Goal: Information Seeking & Learning: Learn about a topic

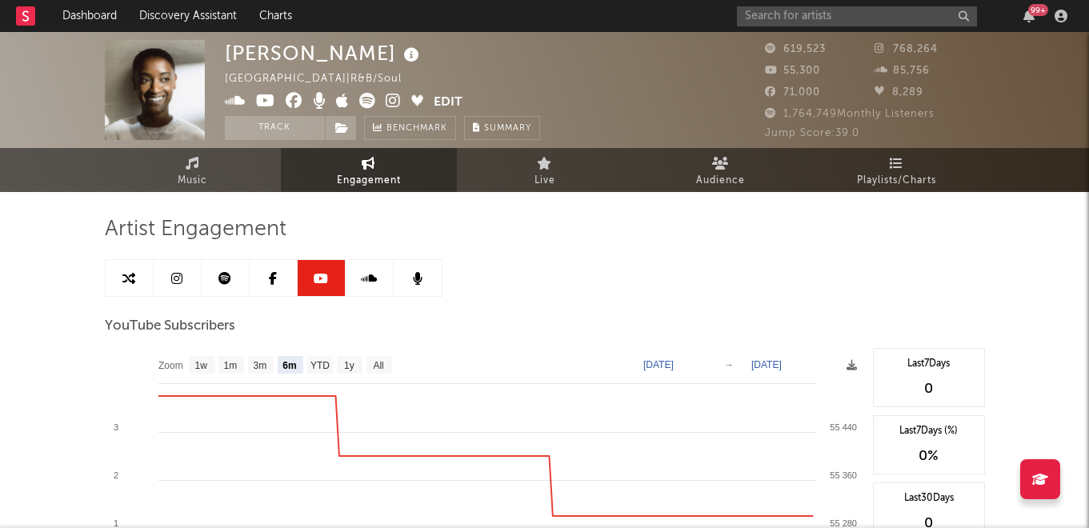
click at [385, 282] on link at bounding box center [370, 278] width 48 height 36
select select "1w"
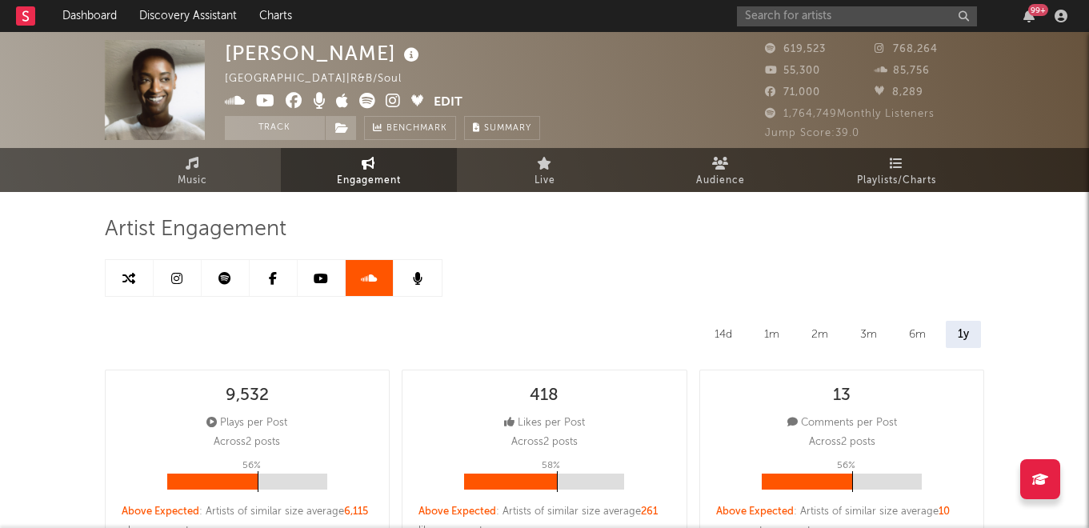
click at [220, 269] on link at bounding box center [226, 278] width 48 height 36
select select "6m"
select select "1w"
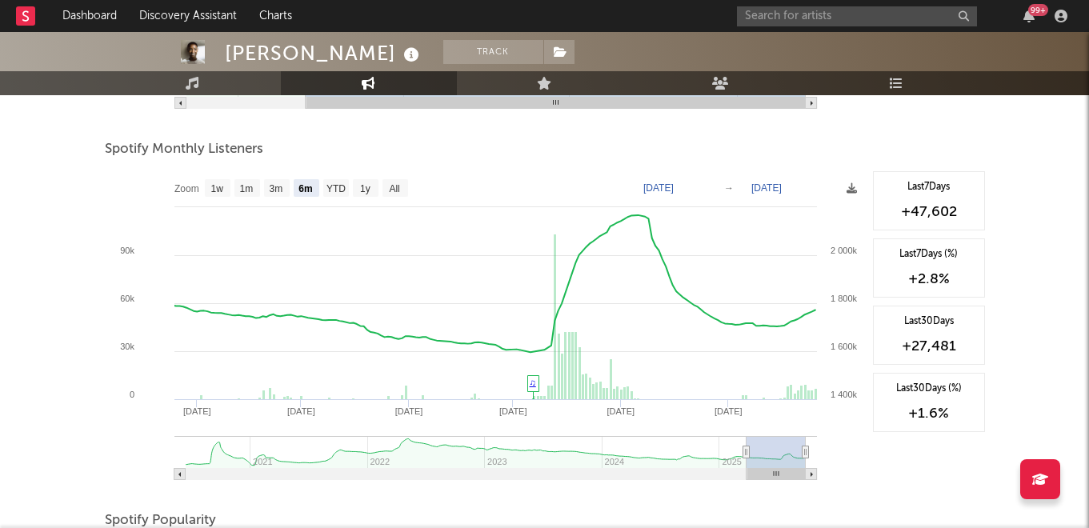
scroll to position [550, 0]
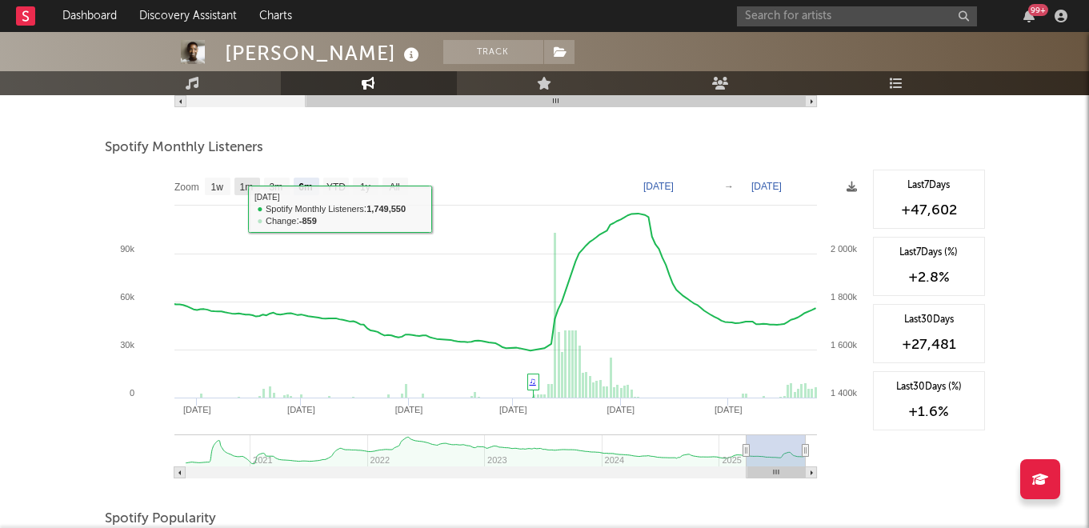
click at [248, 192] on rect at bounding box center [248, 187] width 26 height 18
select select "1m"
type input "[DATE]"
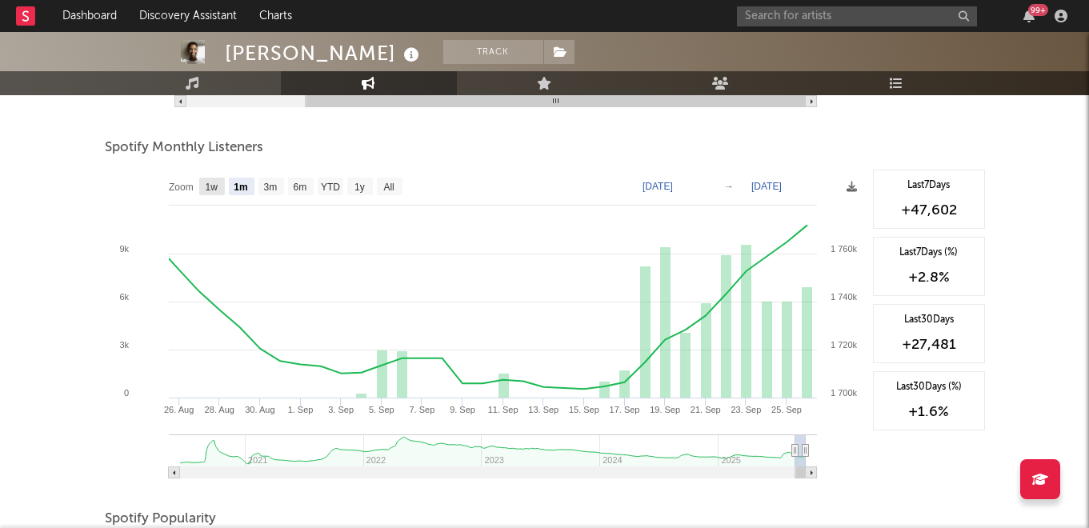
click at [224, 186] on rect at bounding box center [212, 187] width 26 height 18
select select "1w"
type input "[DATE]"
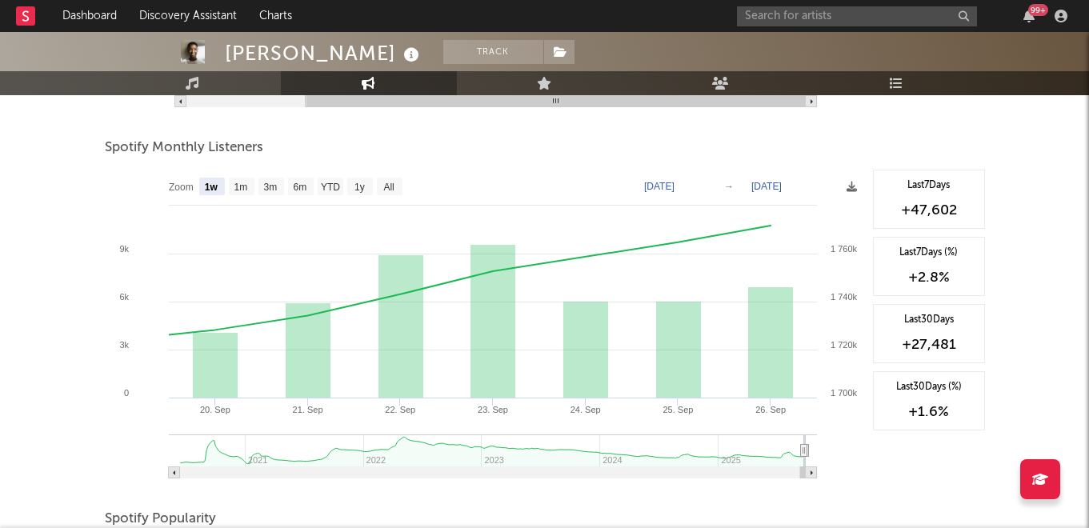
click at [213, 187] on text "1w" at bounding box center [211, 187] width 14 height 11
select select "1w"
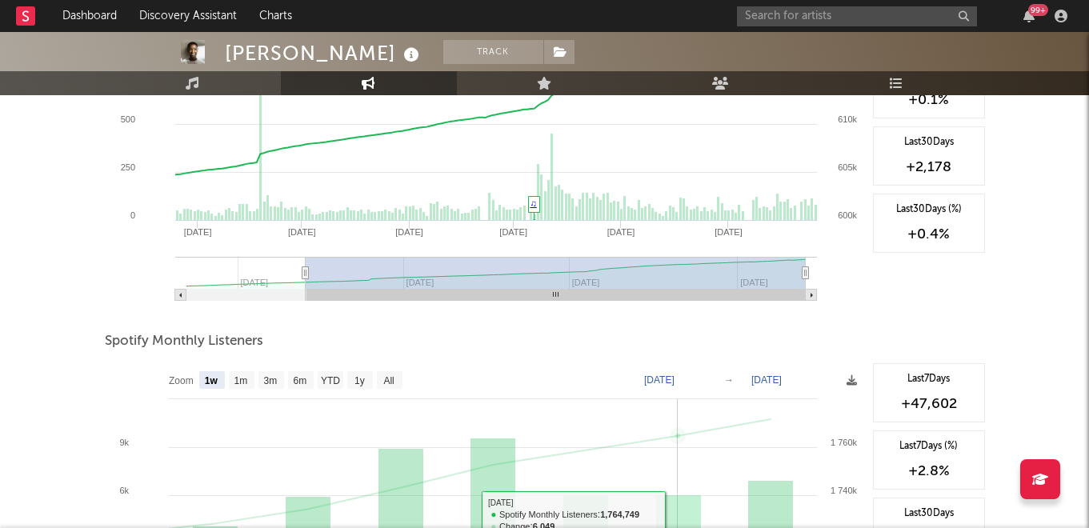
scroll to position [0, 0]
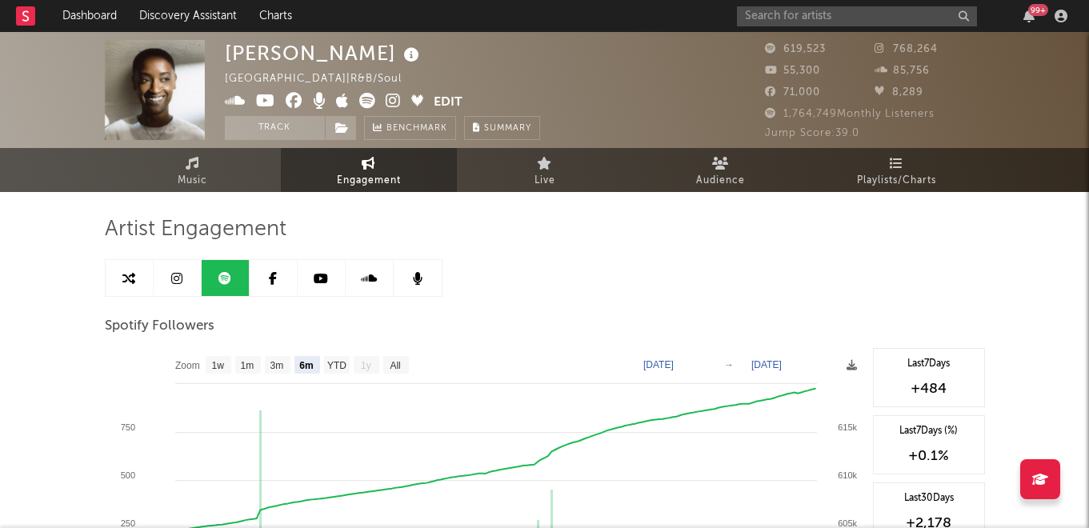
click at [324, 277] on icon at bounding box center [321, 278] width 14 height 13
select select "6m"
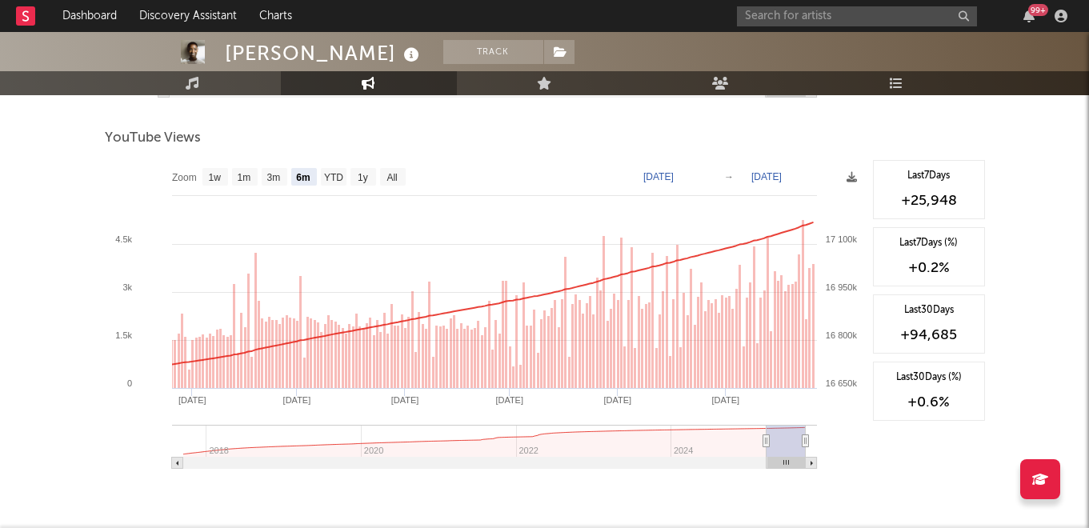
scroll to position [564, 0]
